Goal: Task Accomplishment & Management: Manage account settings

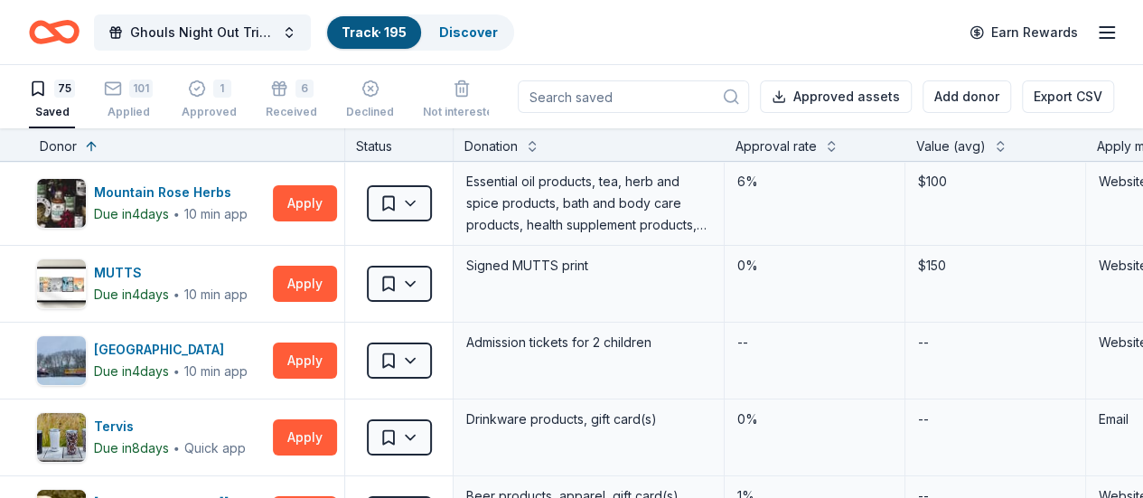
scroll to position [0, 10]
drag, startPoint x: 142, startPoint y: 113, endPoint x: 199, endPoint y: 104, distance: 57.6
click at [142, 113] on div "Applied" at bounding box center [128, 112] width 49 height 14
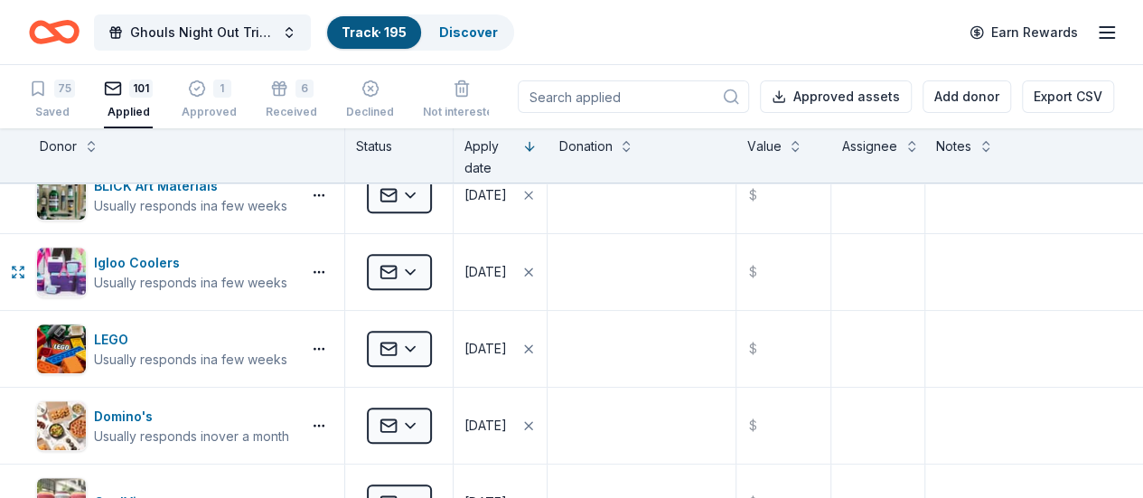
scroll to position [411, 0]
click at [435, 268] on html "Ghouls Night Out Tricky Tray Track · 195 Discover Earn Rewards 75 Saved 101 App…" at bounding box center [571, 249] width 1143 height 498
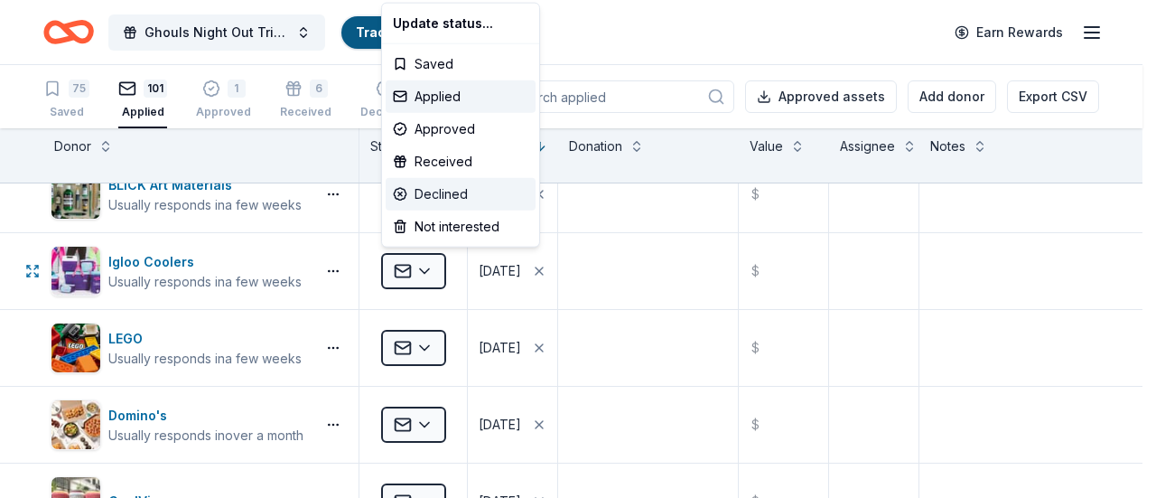
click at [450, 182] on div "Declined" at bounding box center [461, 194] width 150 height 33
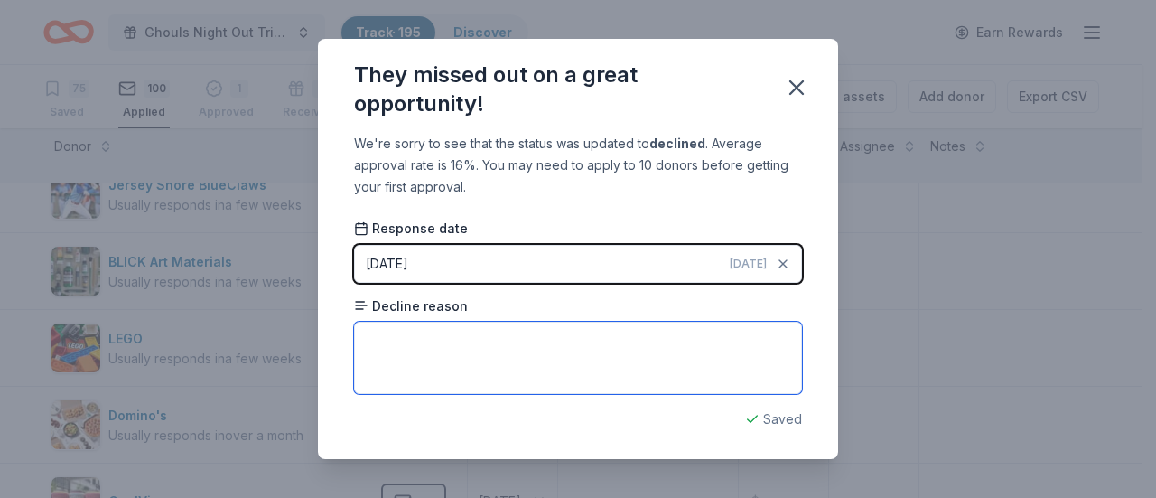
click at [538, 371] on textarea at bounding box center [578, 358] width 448 height 72
paste textarea "unable to participate at this time."
type textarea "unable to participate at this time."
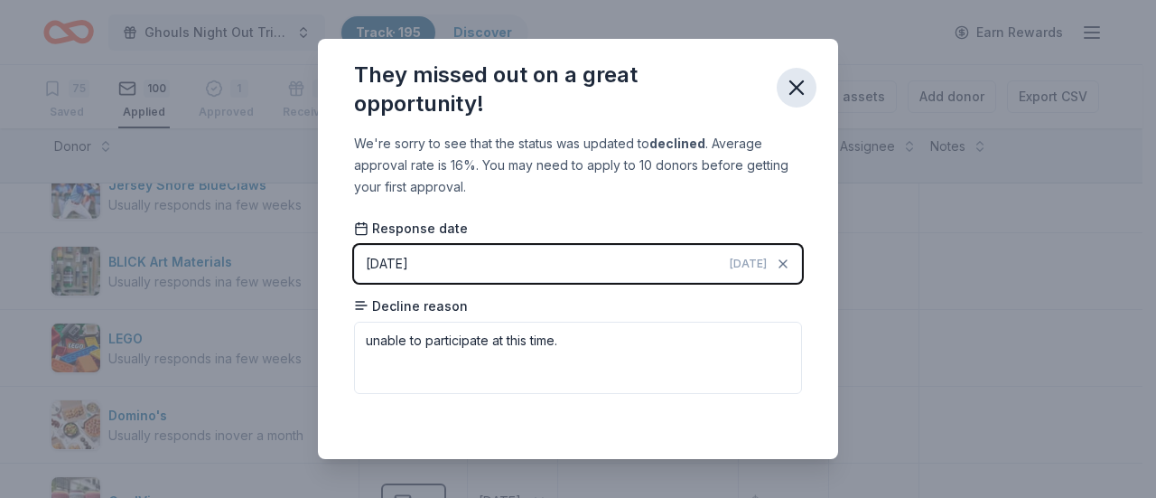
click at [800, 88] on icon "button" at bounding box center [796, 87] width 25 height 25
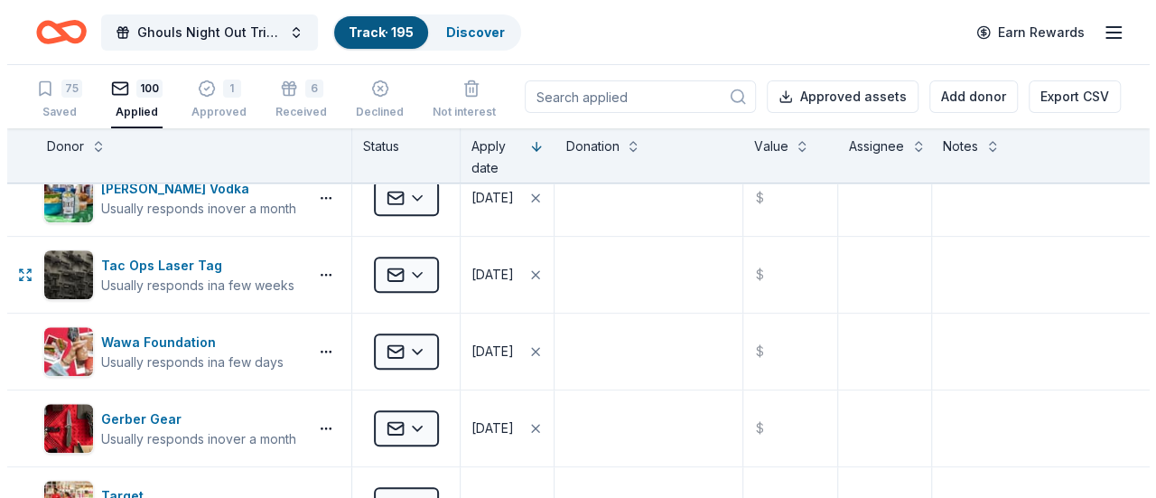
scroll to position [792, 0]
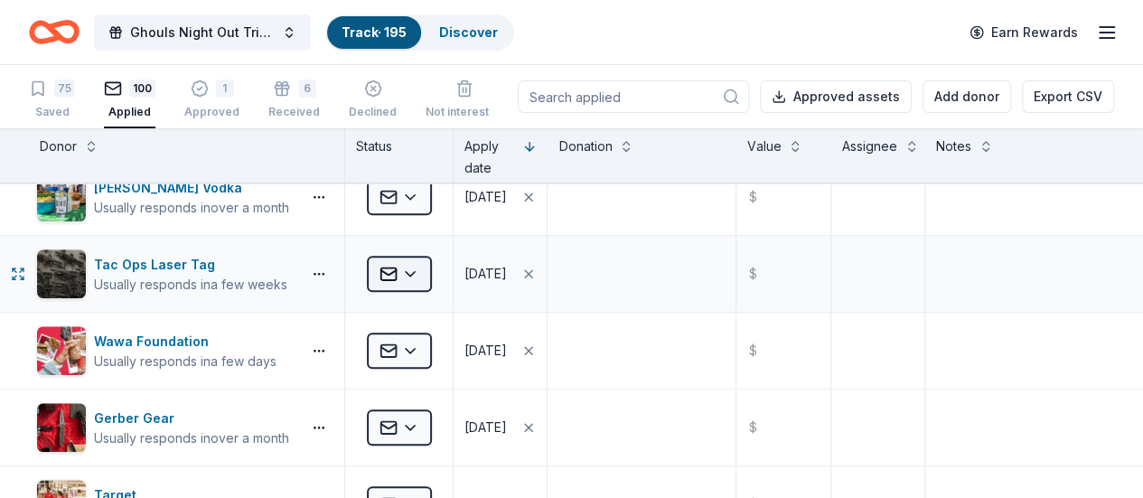
click at [422, 272] on html "Ghouls Night Out Tricky Tray Track · 195 Discover Earn Rewards 75 Saved 100 App…" at bounding box center [571, 249] width 1143 height 498
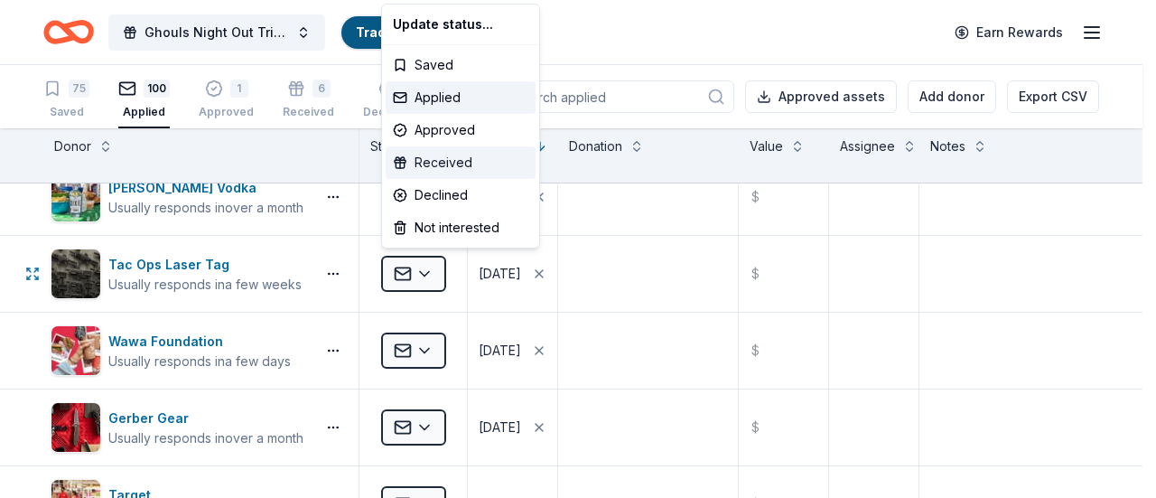
click at [432, 168] on div "Received" at bounding box center [461, 162] width 150 height 33
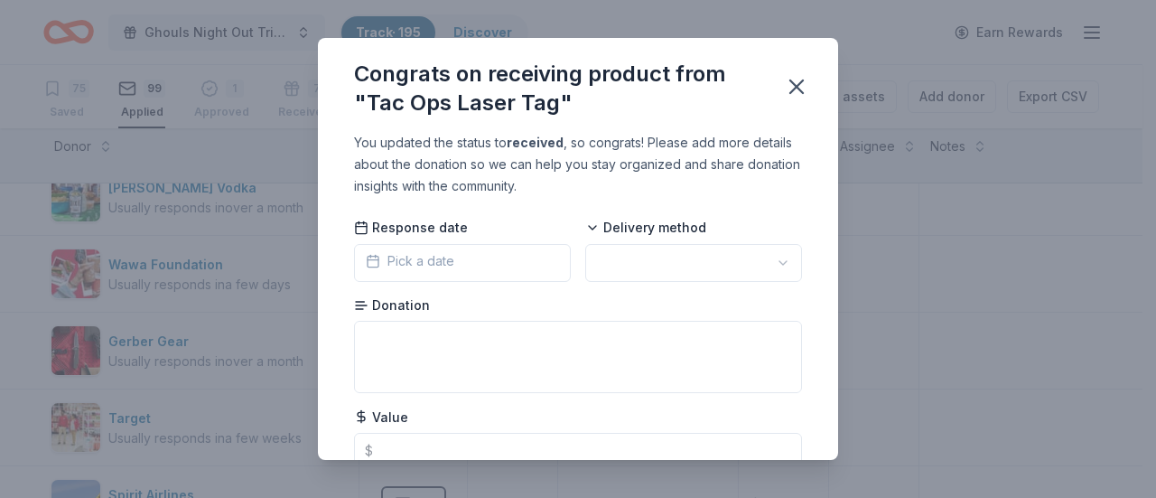
click at [665, 266] on html "Ghouls Night Out Tricky Tray Track · 195 Discover Earn Rewards 75 Saved 99 Appl…" at bounding box center [578, 249] width 1156 height 498
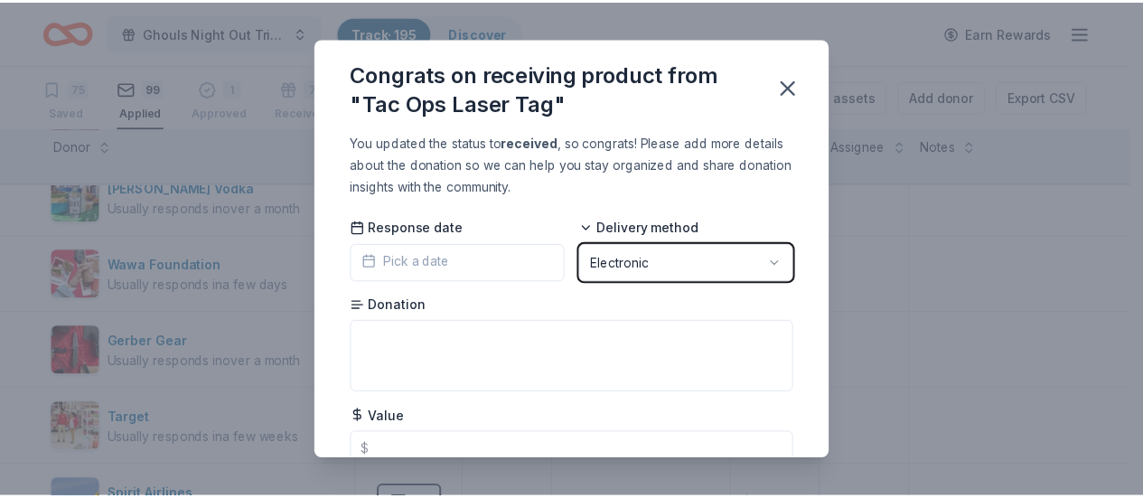
scroll to position [73, 0]
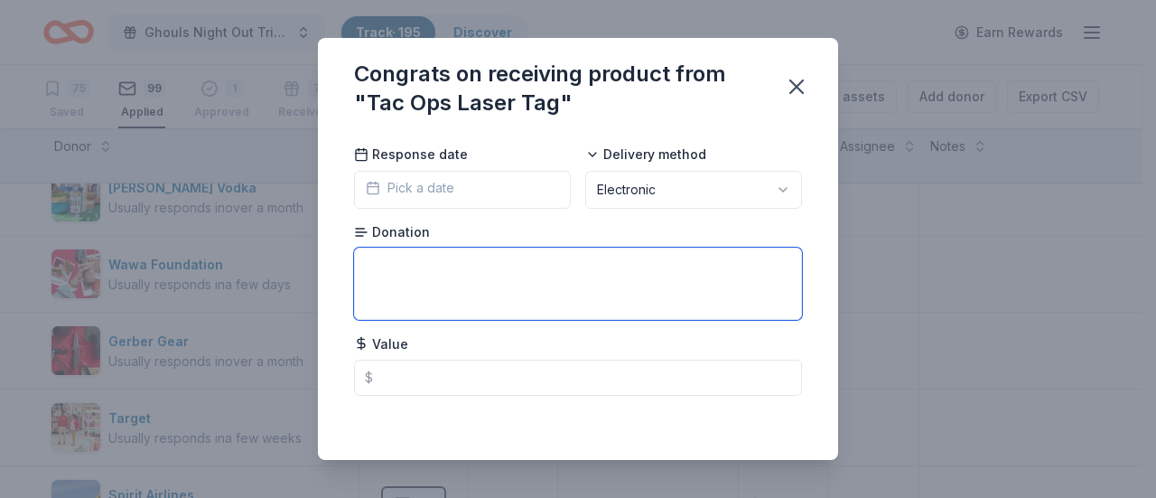
click at [470, 297] on textarea at bounding box center [578, 284] width 448 height 72
click at [463, 310] on textarea at bounding box center [578, 284] width 448 height 72
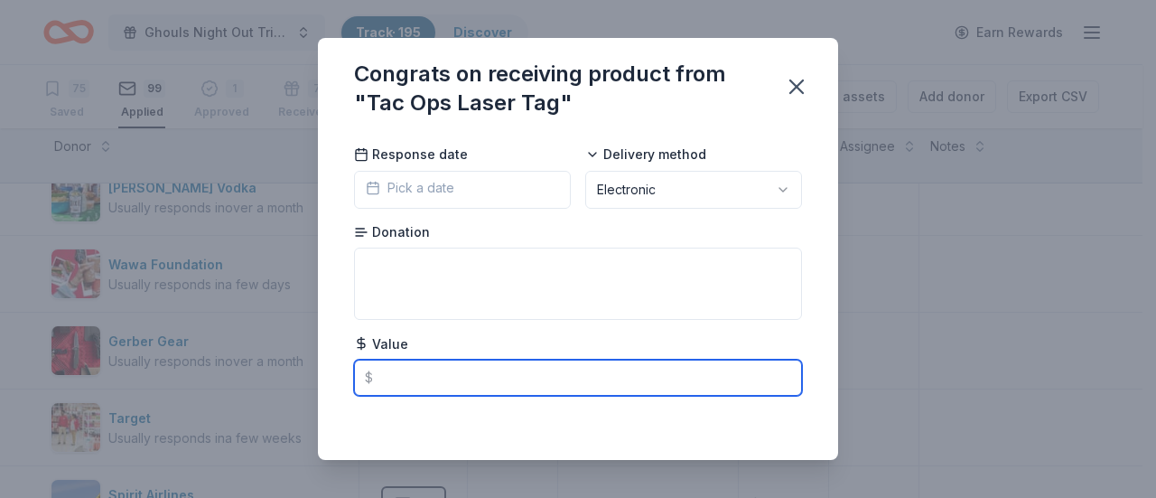
click at [444, 375] on input "text" at bounding box center [578, 378] width 448 height 36
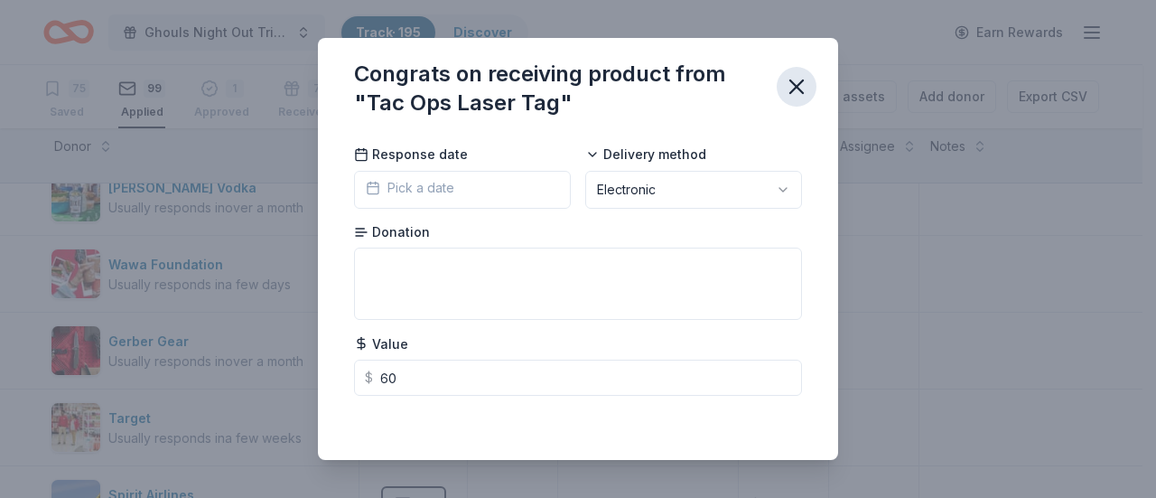
type input "60.00"
click at [779, 95] on button "button" at bounding box center [797, 87] width 40 height 40
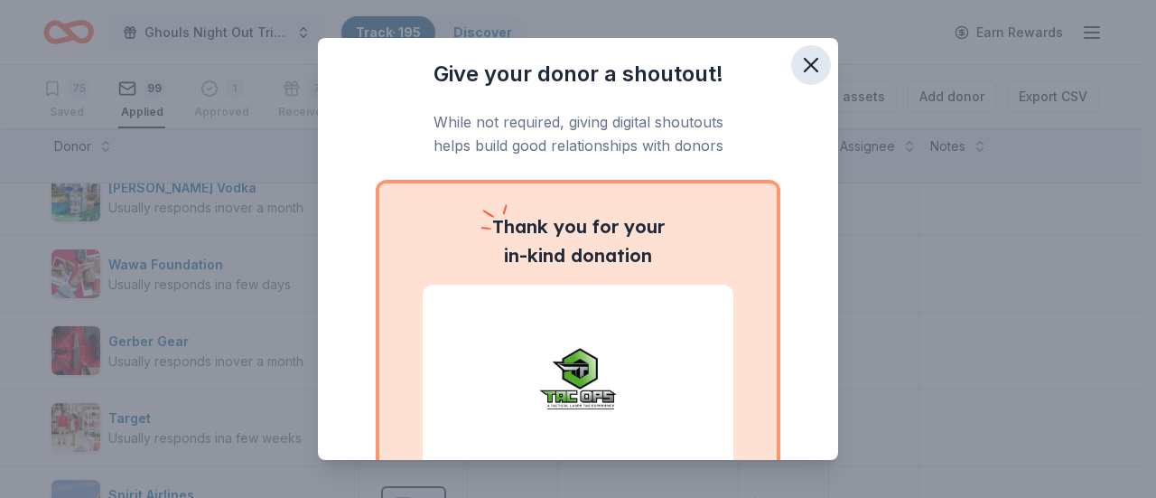
click at [799, 73] on icon "button" at bounding box center [811, 64] width 25 height 25
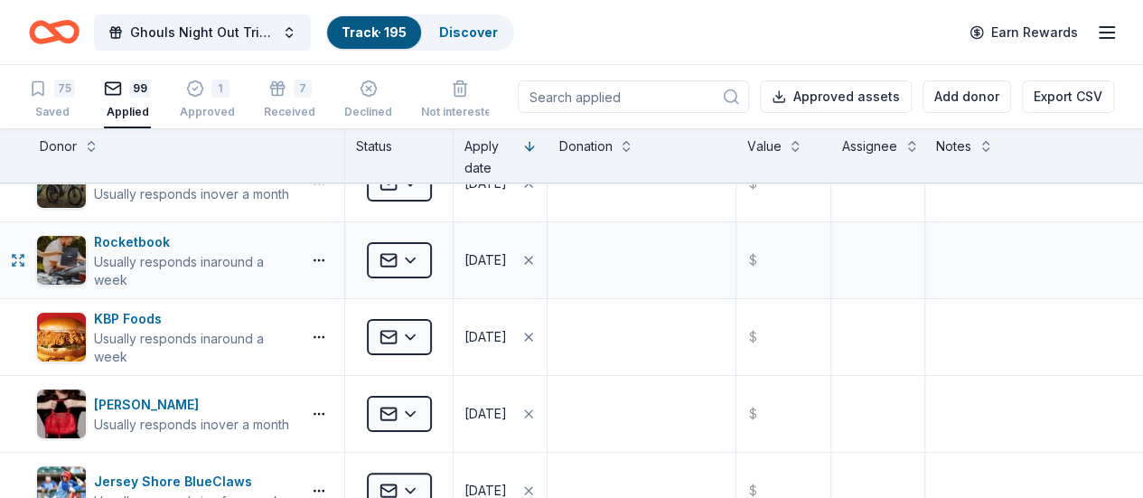
scroll to position [117, 14]
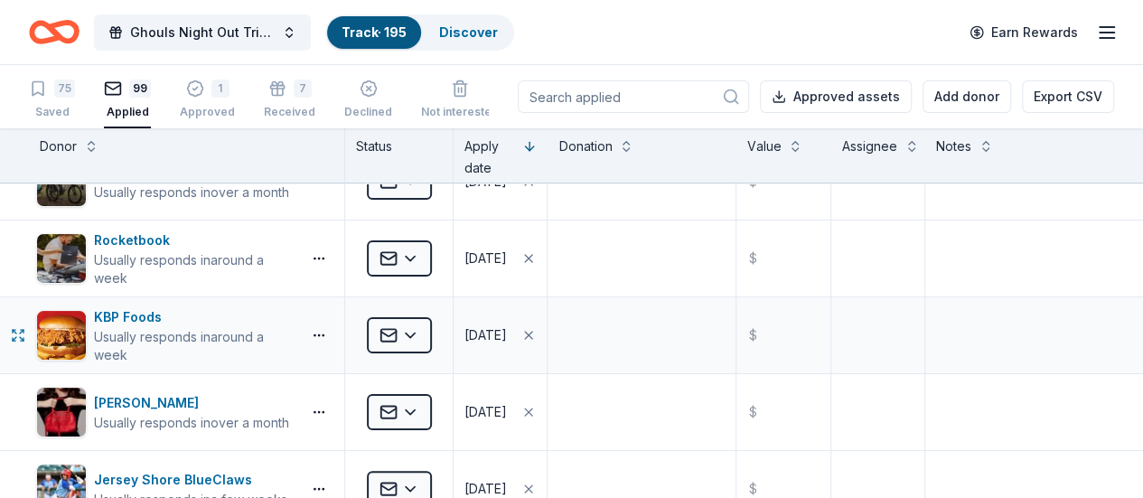
click at [431, 332] on div "Applied" at bounding box center [399, 335] width 108 height 76
click at [423, 333] on html "Ghouls Night Out Tricky Tray Track · 195 Discover Earn Rewards 75 Saved 99 Appl…" at bounding box center [571, 249] width 1143 height 498
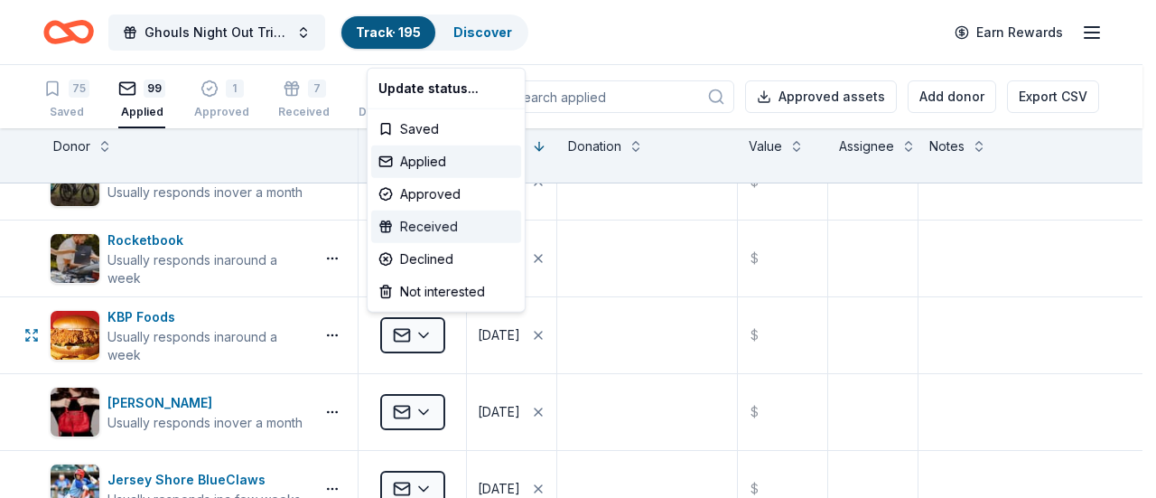
click at [439, 220] on div "Received" at bounding box center [446, 226] width 150 height 33
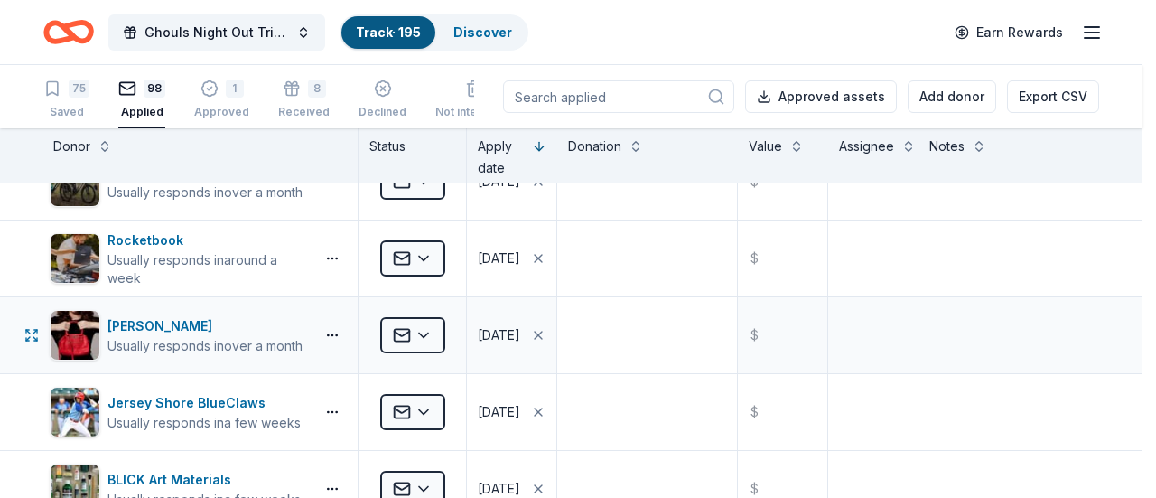
scroll to position [117, 1]
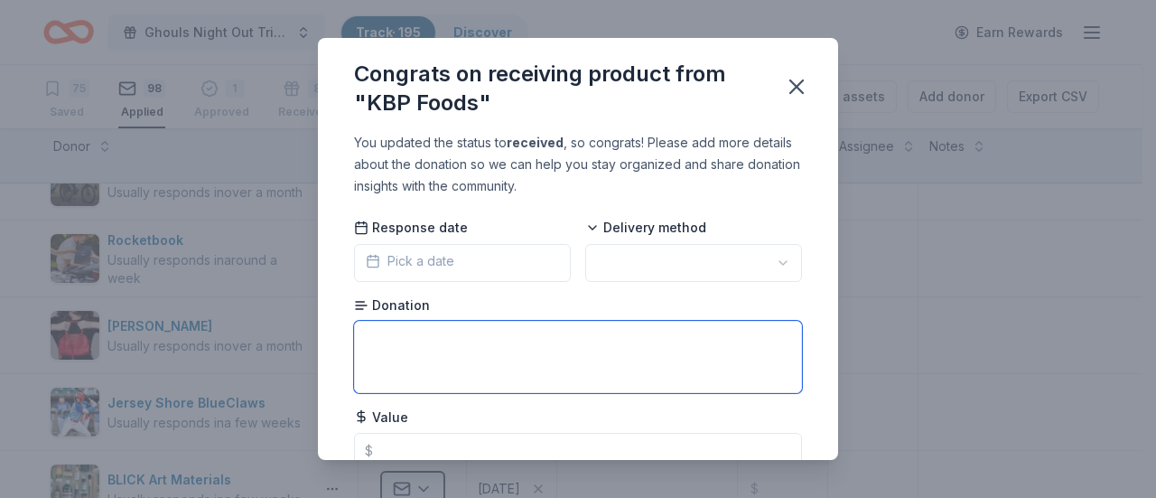
click at [620, 343] on textarea at bounding box center [578, 357] width 448 height 72
type textarea "2 free sandwiches"
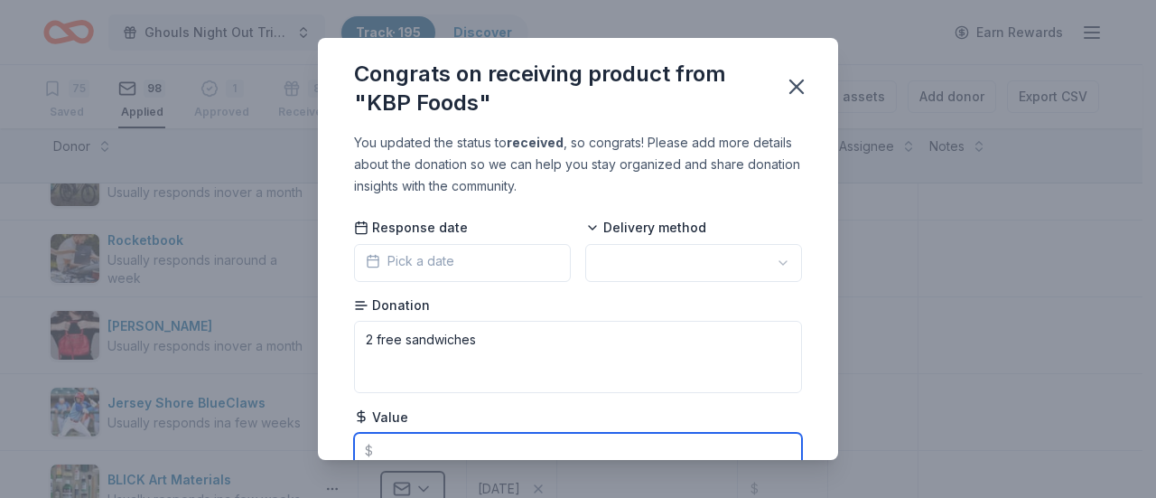
click at [544, 437] on input "text" at bounding box center [578, 451] width 448 height 36
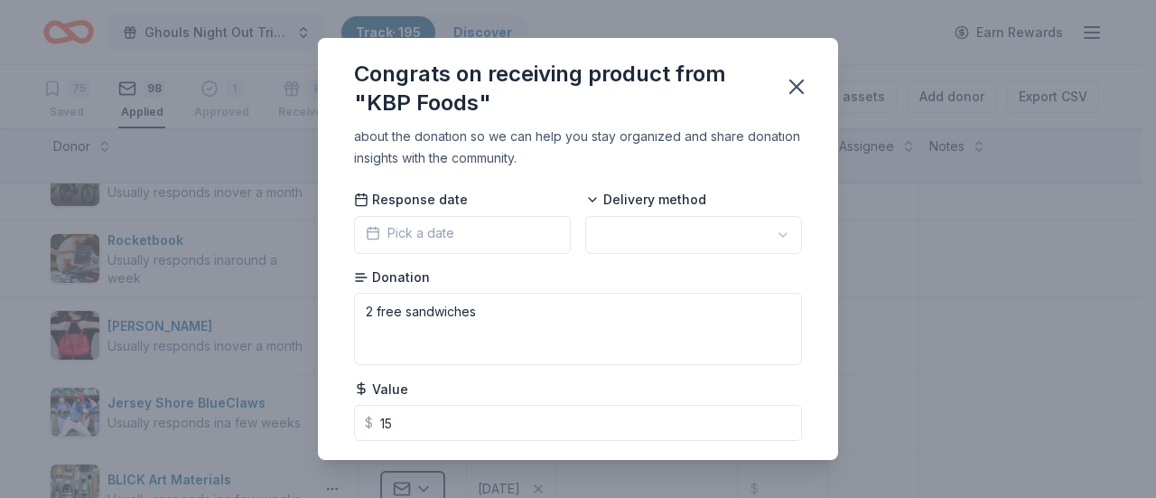
click at [639, 241] on html "Ghouls Night Out Tricky Tray Track · 195 Discover Earn Rewards 75 Saved 98 Appl…" at bounding box center [578, 249] width 1156 height 498
type input "15.00"
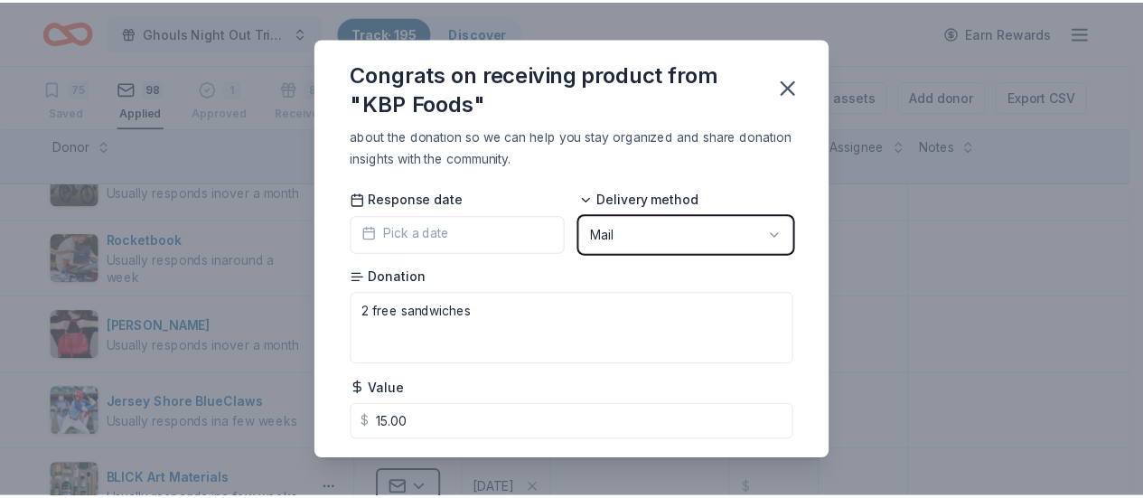
scroll to position [73, 0]
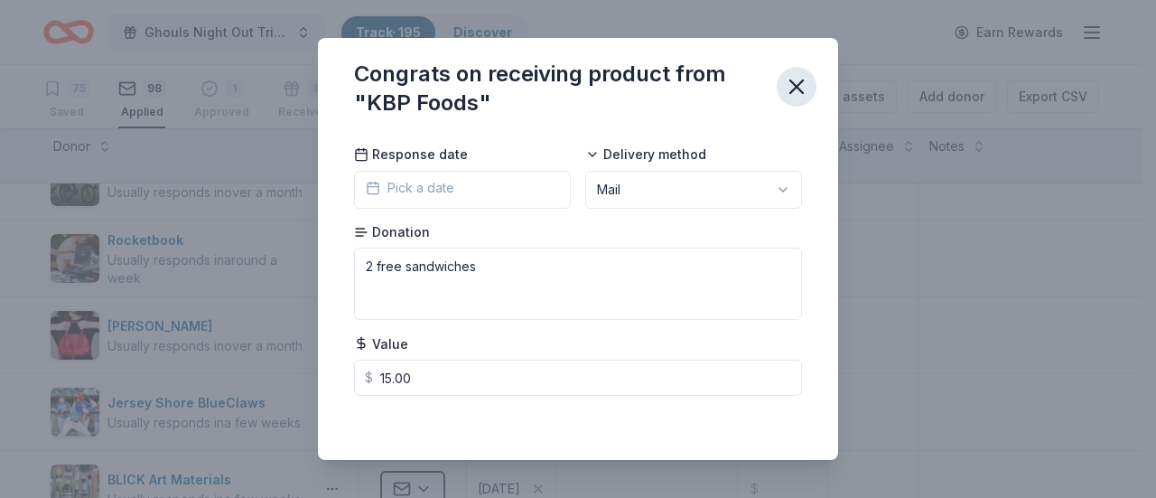
click at [786, 88] on icon "button" at bounding box center [796, 86] width 25 height 25
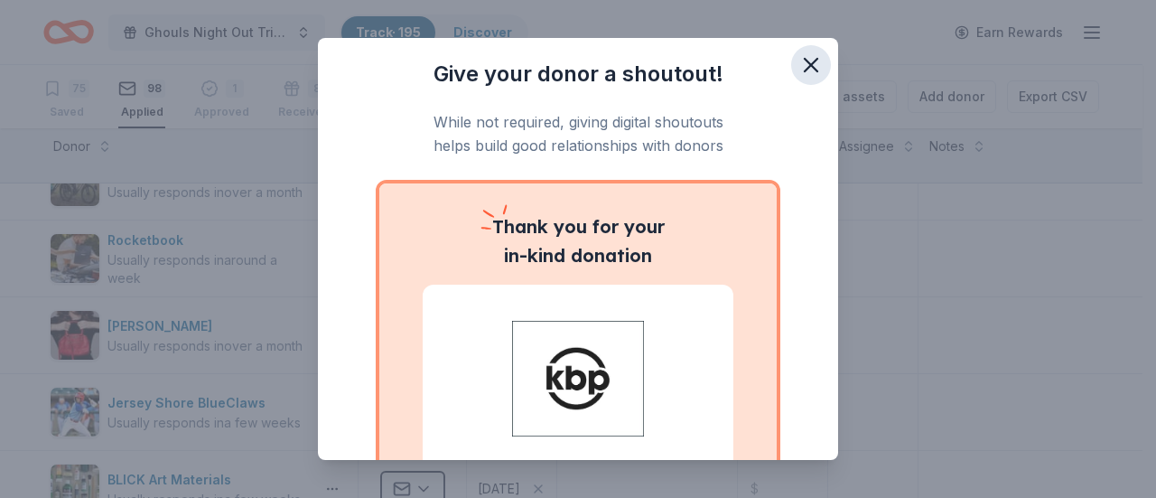
click at [799, 76] on icon "button" at bounding box center [811, 64] width 25 height 25
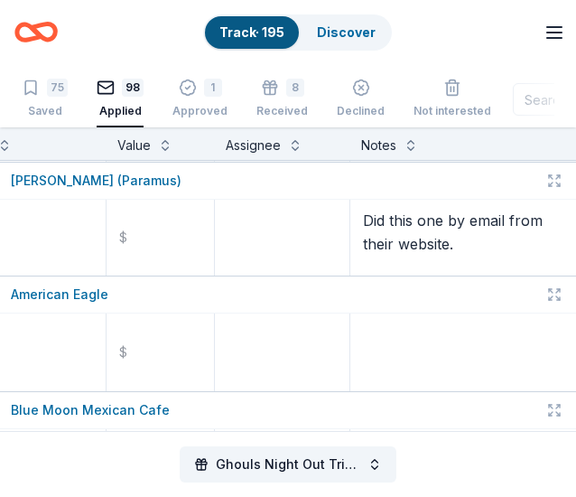
scroll to position [6922, 0]
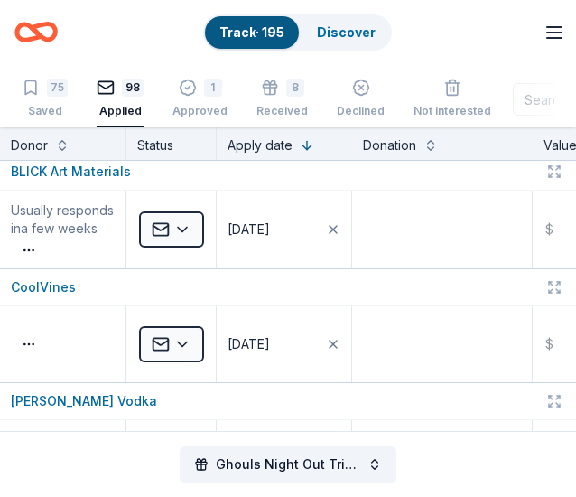
scroll to position [340, 0]
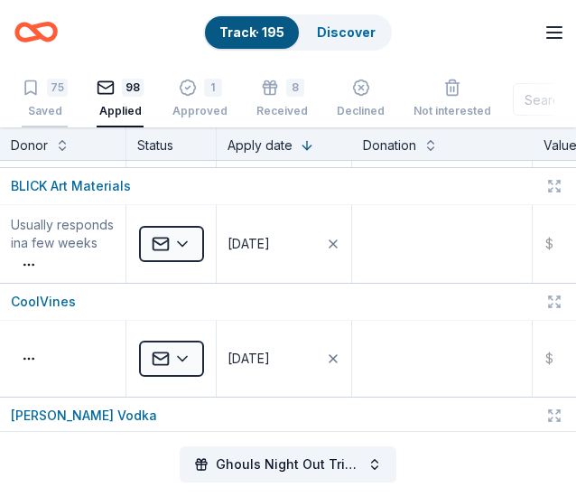
click at [49, 104] on div "Saved" at bounding box center [45, 111] width 46 height 14
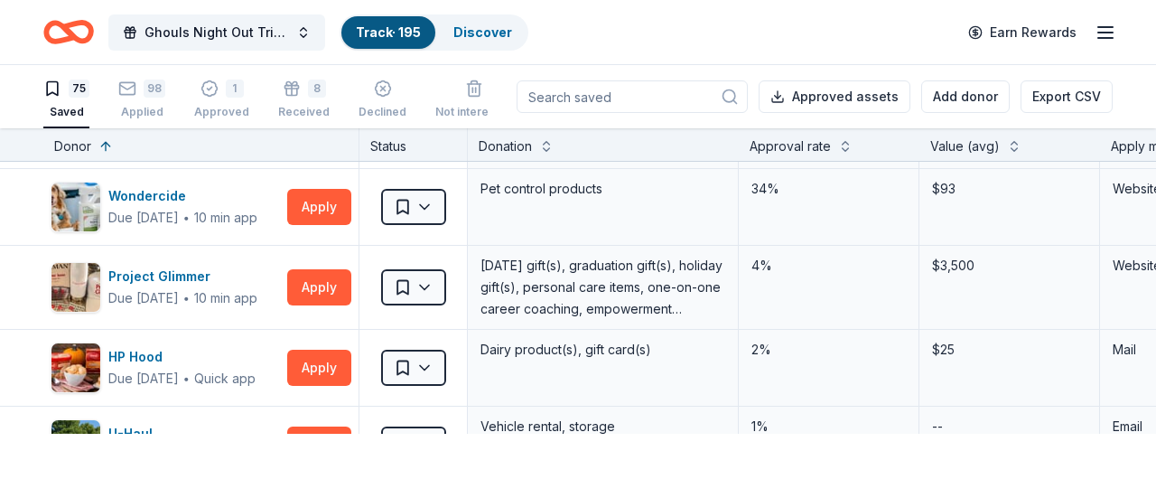
scroll to position [4935, 0]
